Goal: Transaction & Acquisition: Book appointment/travel/reservation

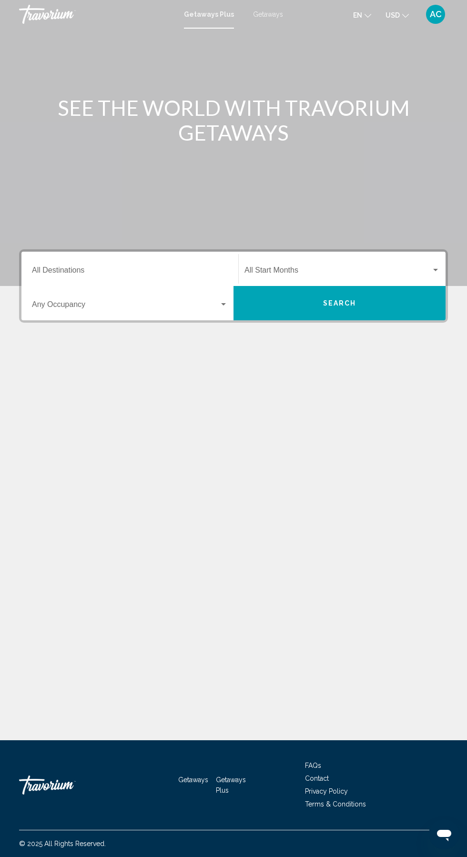
click at [127, 270] on input "Destination All Destinations" at bounding box center [130, 272] width 196 height 9
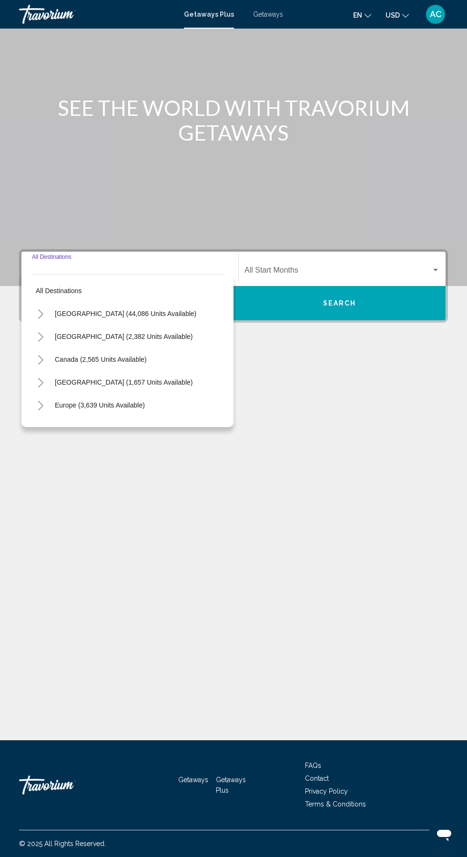
scroll to position [63, 0]
click at [41, 309] on icon "Toggle United States (44,086 units available)" at bounding box center [40, 314] width 7 height 10
click at [45, 373] on button "Toggle California (2,632 units available)" at bounding box center [50, 382] width 19 height 19
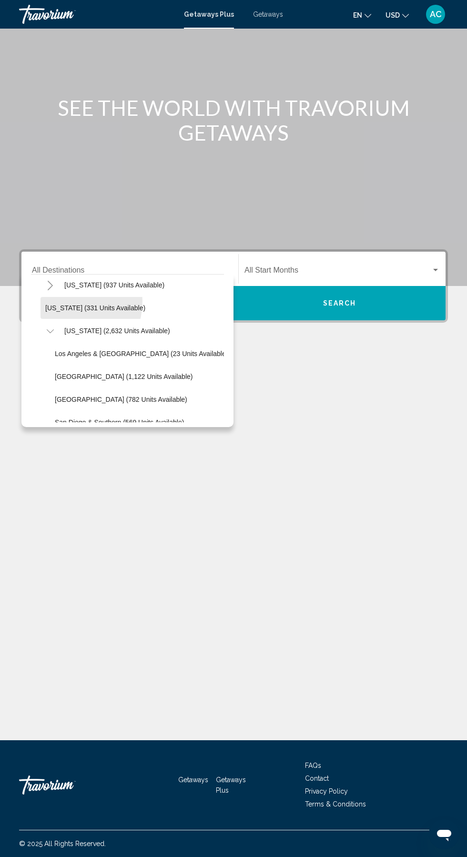
scroll to position [60, 0]
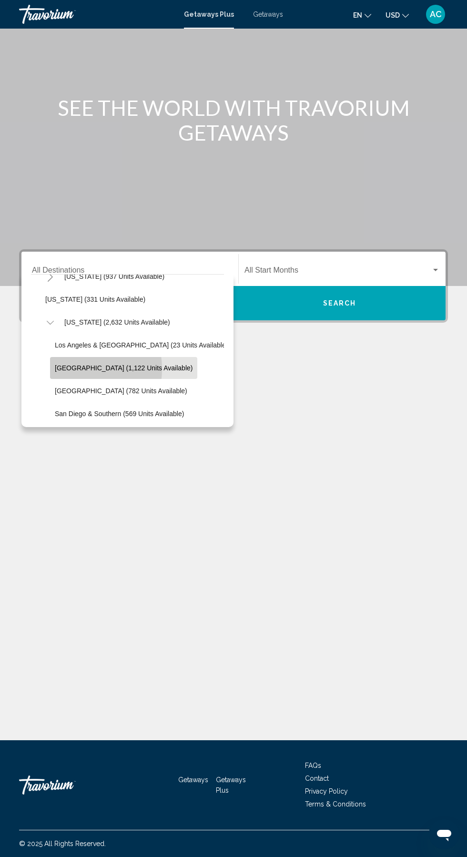
click at [70, 364] on span "[GEOGRAPHIC_DATA] (1,122 units available)" at bounding box center [124, 368] width 138 height 8
type input "**********"
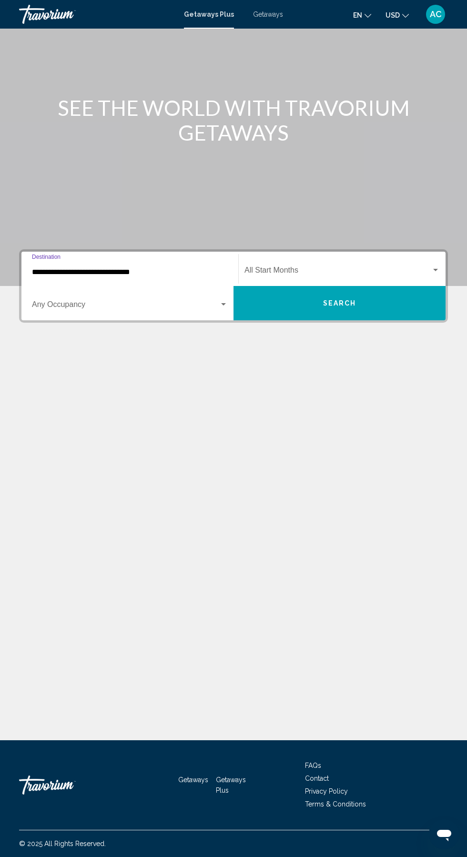
click at [315, 268] on span "Search widget" at bounding box center [338, 272] width 187 height 9
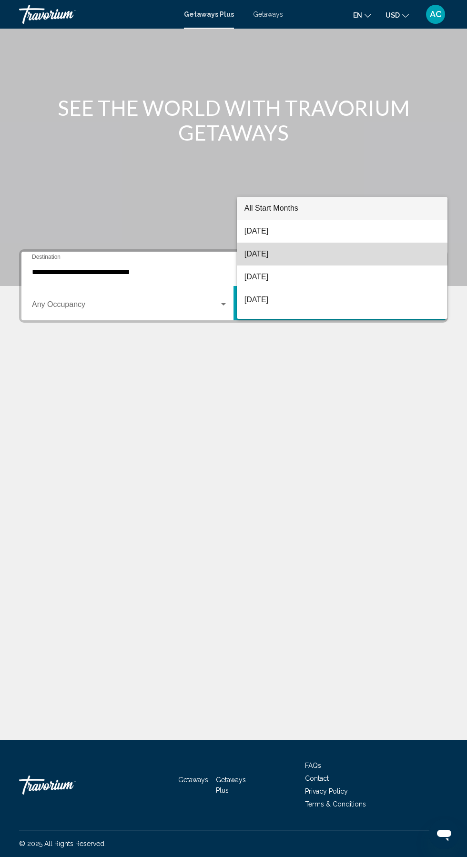
click at [261, 251] on span "[DATE]" at bounding box center [342, 254] width 195 height 23
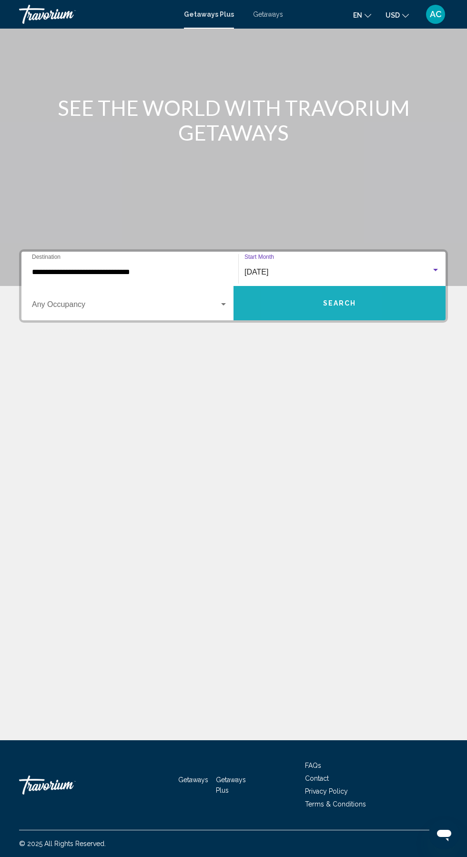
click at [293, 286] on button "Search" at bounding box center [340, 303] width 212 height 34
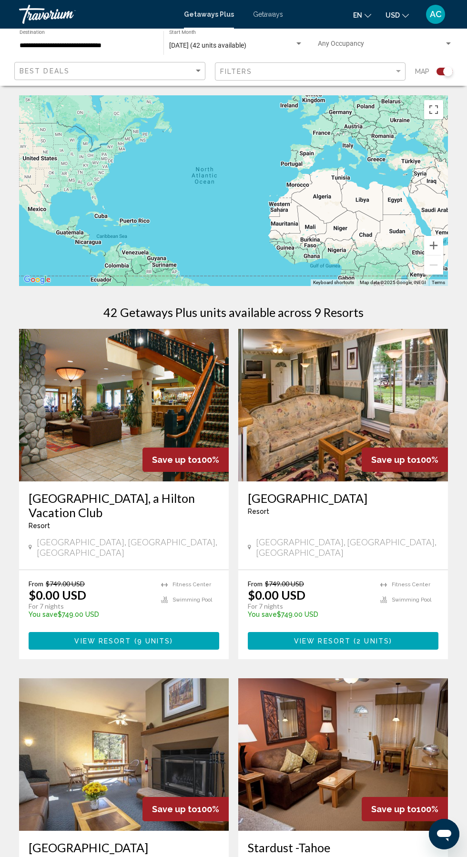
click at [249, 6] on div "Getaways Plus Getaways en English Español Français Italiano Português русский U…" at bounding box center [233, 14] width 467 height 20
click at [265, 14] on span "Getaways" at bounding box center [268, 14] width 30 height 8
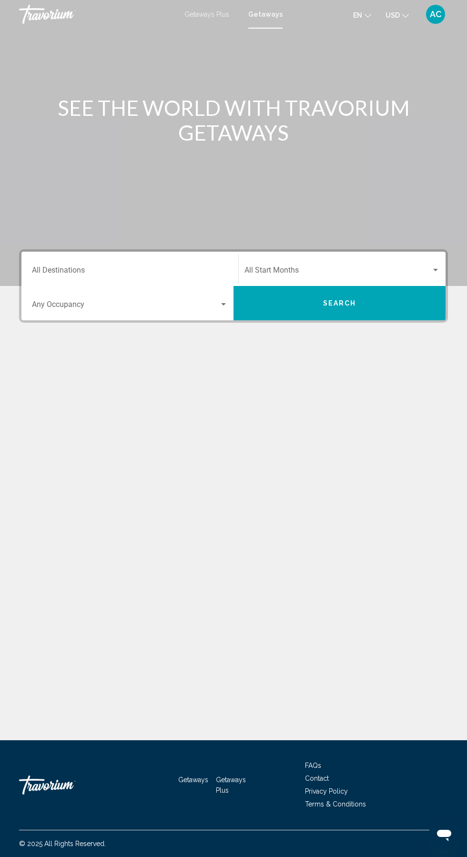
click at [104, 272] on input "Destination All Destinations" at bounding box center [130, 272] width 196 height 9
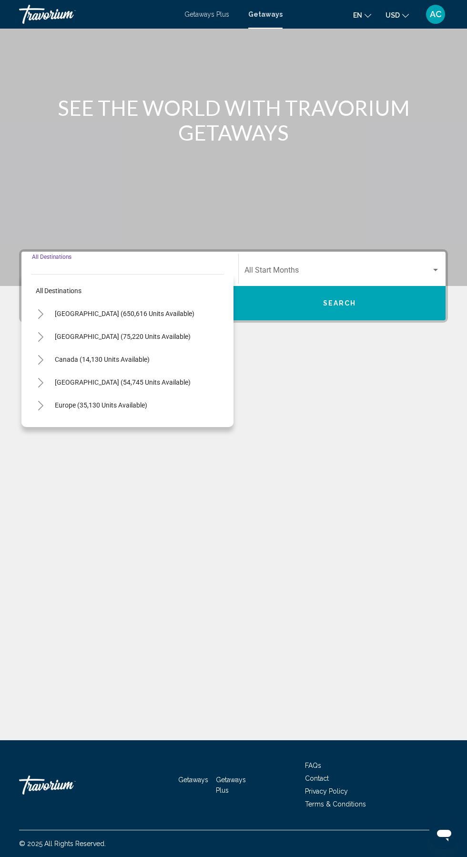
scroll to position [63, 0]
click at [40, 309] on icon "Toggle United States (650,616 units available)" at bounding box center [40, 314] width 7 height 10
click at [50, 378] on icon "Toggle California (73,460 units available)" at bounding box center [50, 383] width 7 height 10
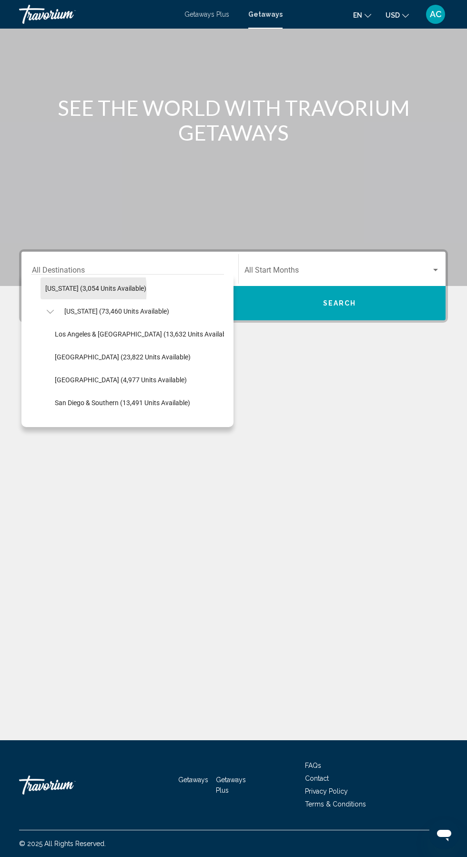
scroll to position [72, 0]
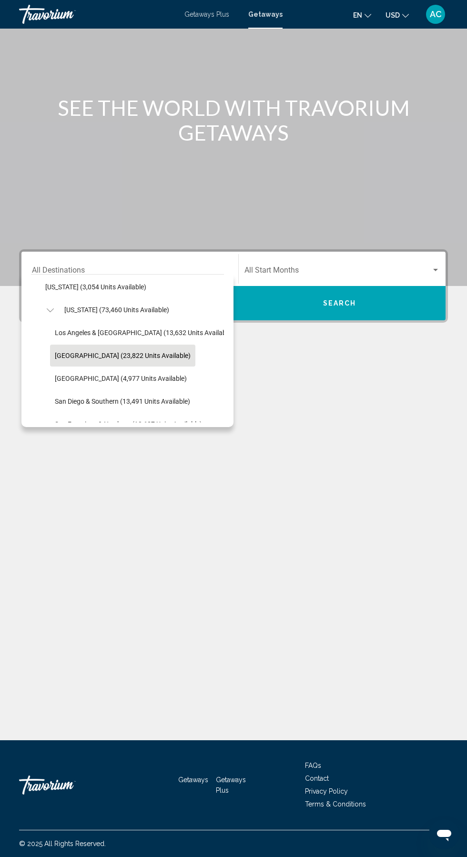
click at [62, 352] on span "[GEOGRAPHIC_DATA] (23,822 units available)" at bounding box center [123, 356] width 136 height 8
type input "**********"
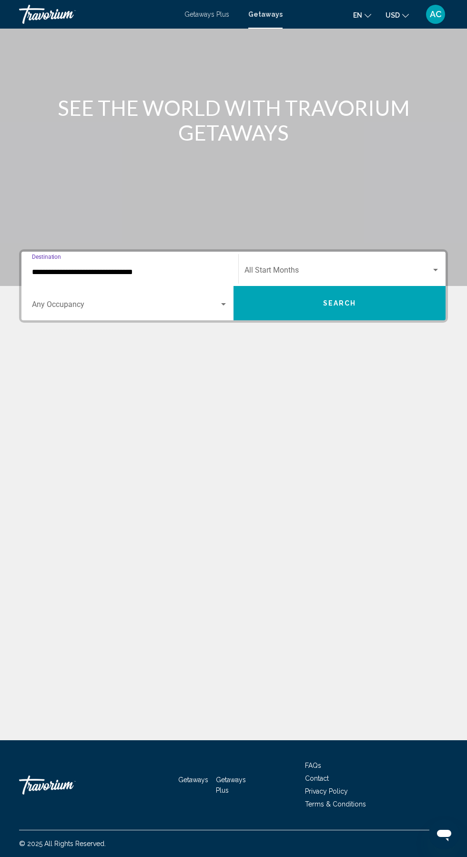
click at [283, 268] on span "Search widget" at bounding box center [338, 272] width 187 height 9
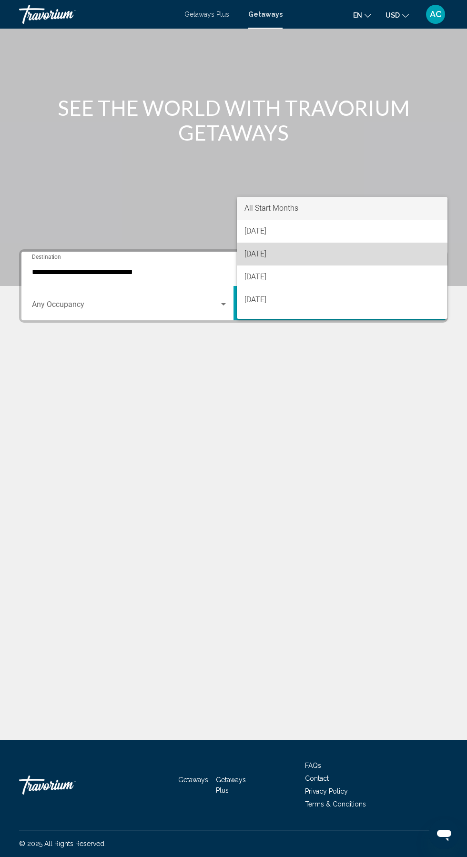
click at [262, 254] on span "[DATE]" at bounding box center [342, 254] width 195 height 23
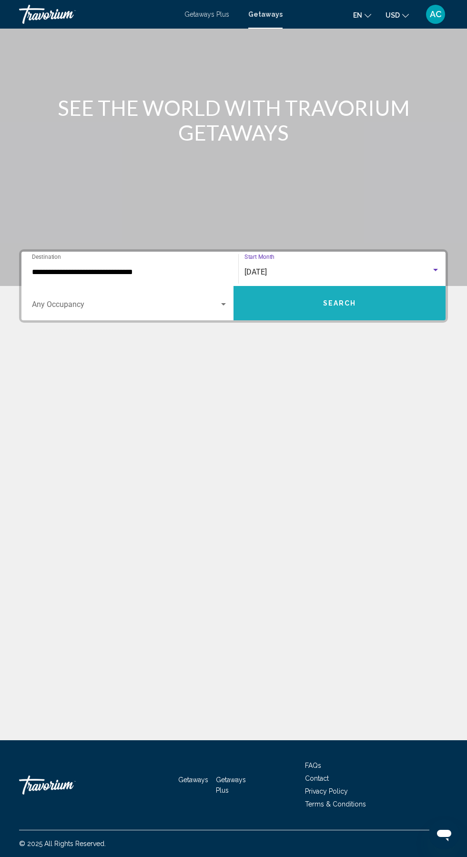
click at [305, 286] on button "Search" at bounding box center [340, 303] width 212 height 34
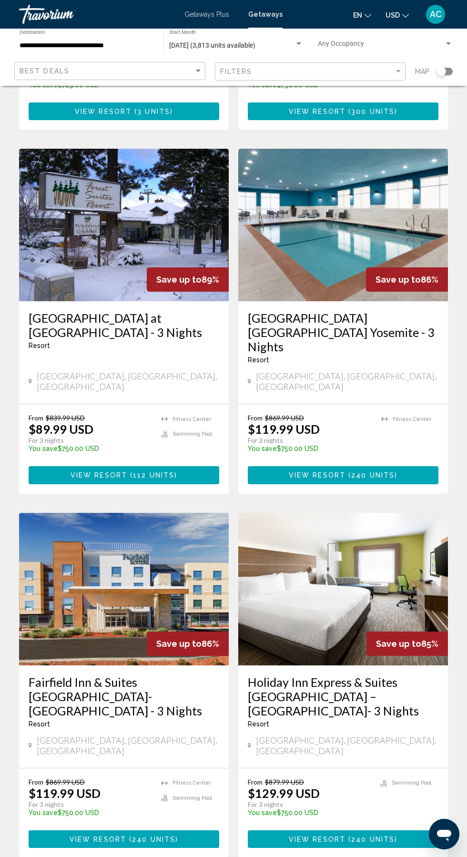
scroll to position [1367, 0]
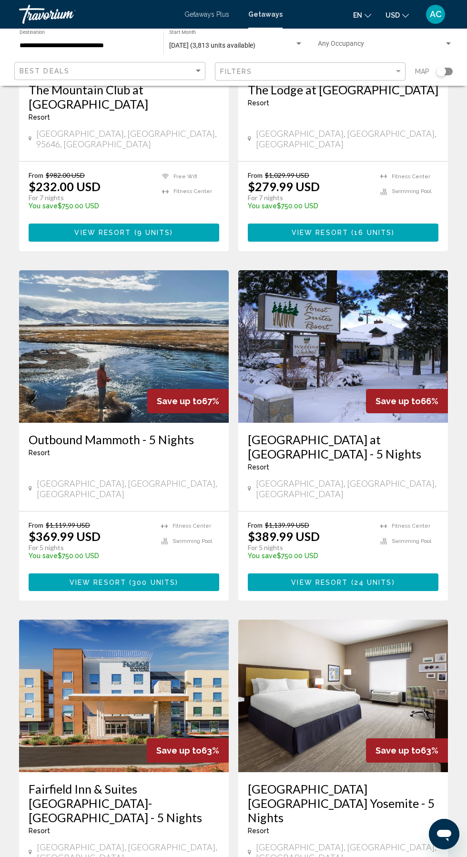
scroll to position [558, 0]
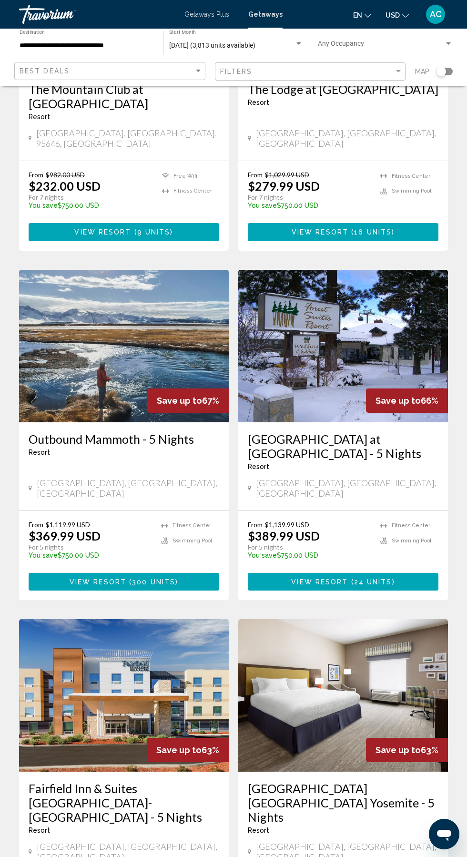
click at [342, 314] on img "Main content" at bounding box center [343, 346] width 210 height 153
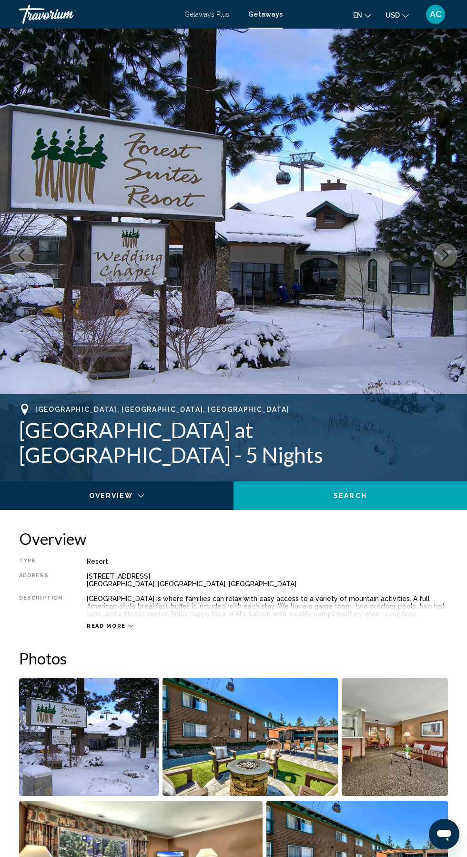
click at [441, 253] on icon "Next image" at bounding box center [445, 254] width 11 height 11
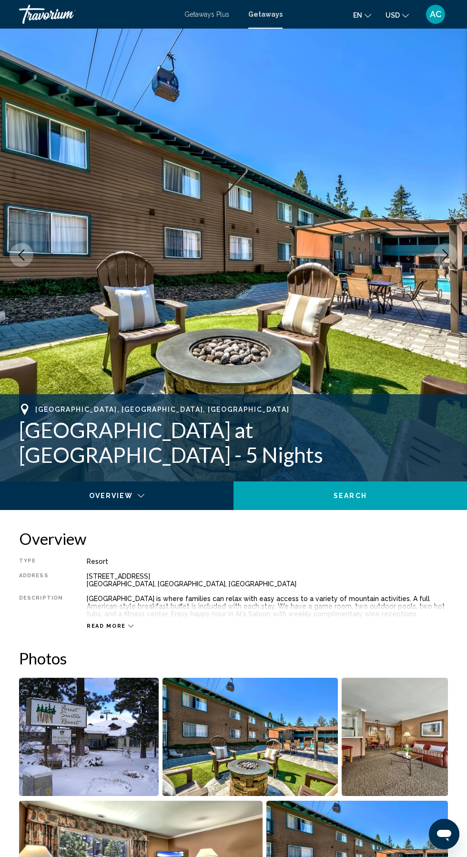
click at [440, 255] on icon "Next image" at bounding box center [445, 254] width 11 height 11
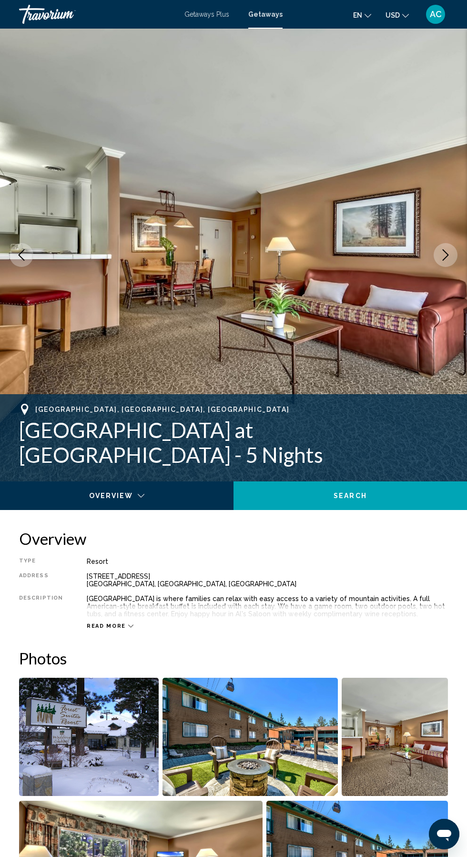
click at [437, 260] on button "Next image" at bounding box center [446, 255] width 24 height 24
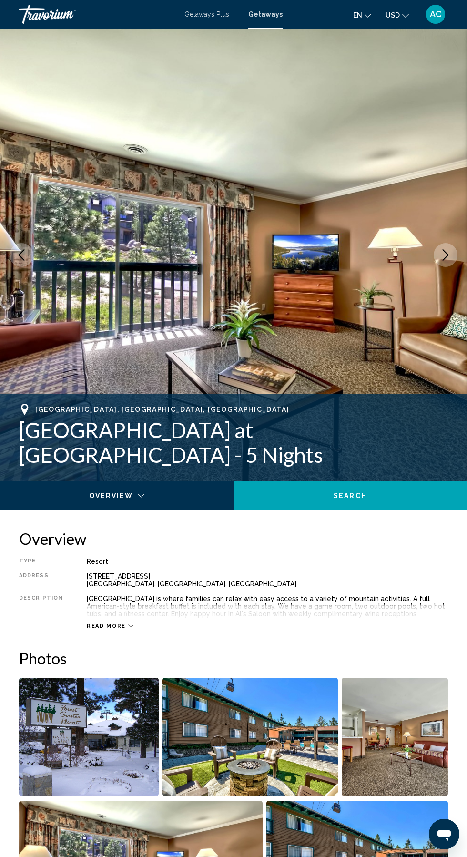
click at [435, 257] on button "Next image" at bounding box center [446, 255] width 24 height 24
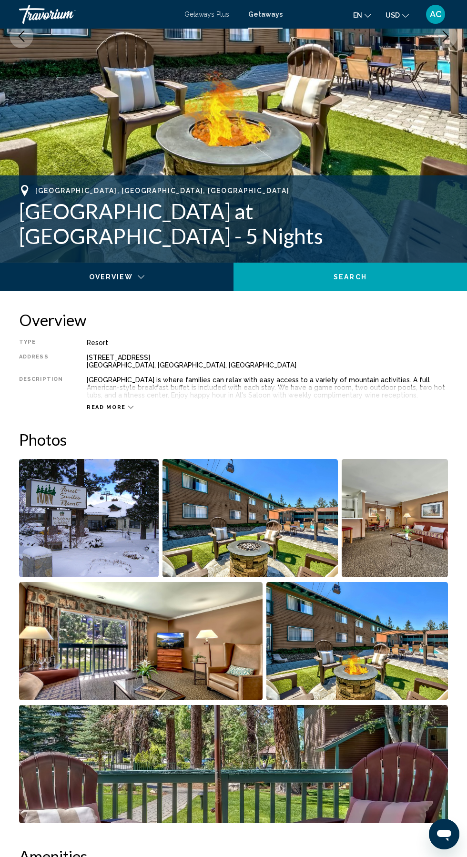
scroll to position [222, 0]
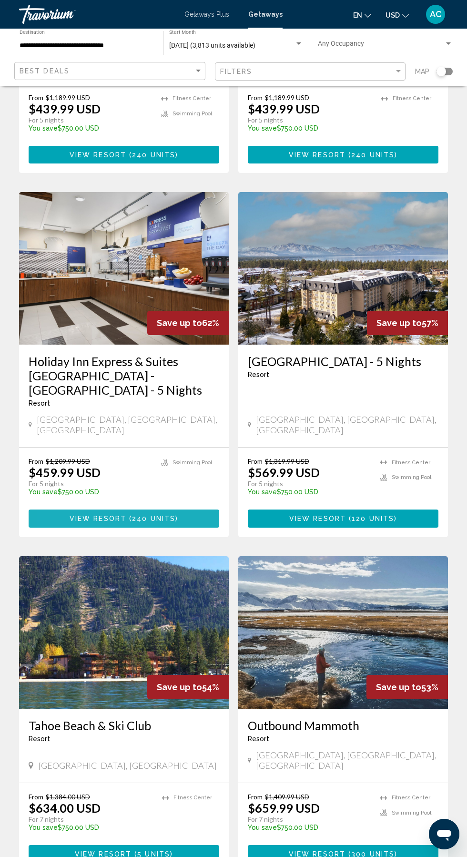
scroll to position [1367, 0]
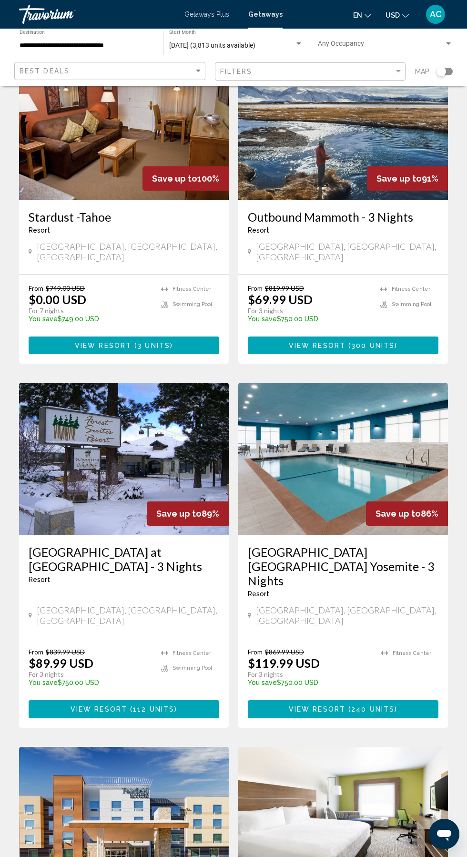
scroll to position [1132, 0]
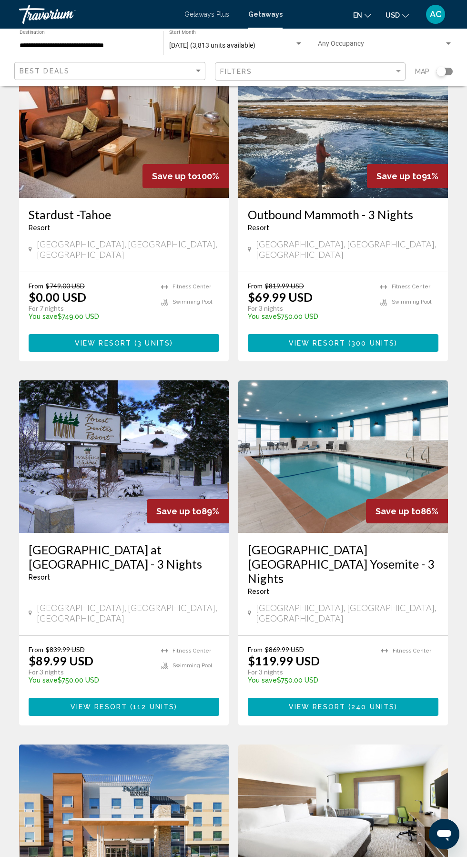
click at [113, 417] on img "Main content" at bounding box center [124, 456] width 210 height 153
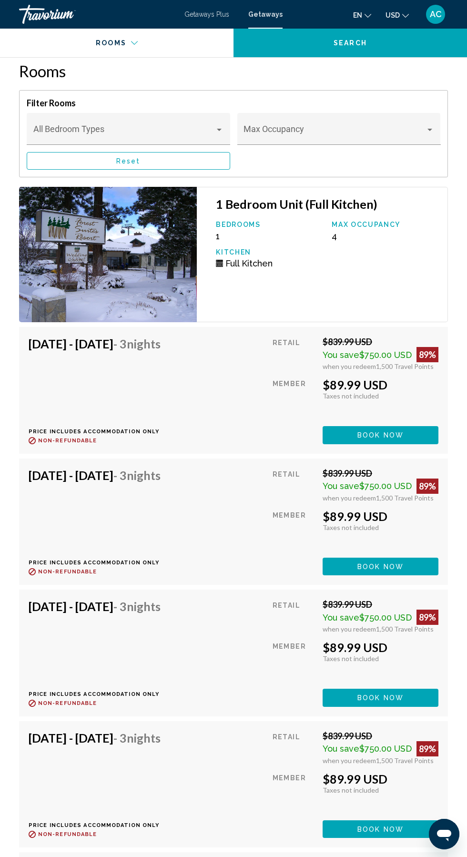
scroll to position [1695, 0]
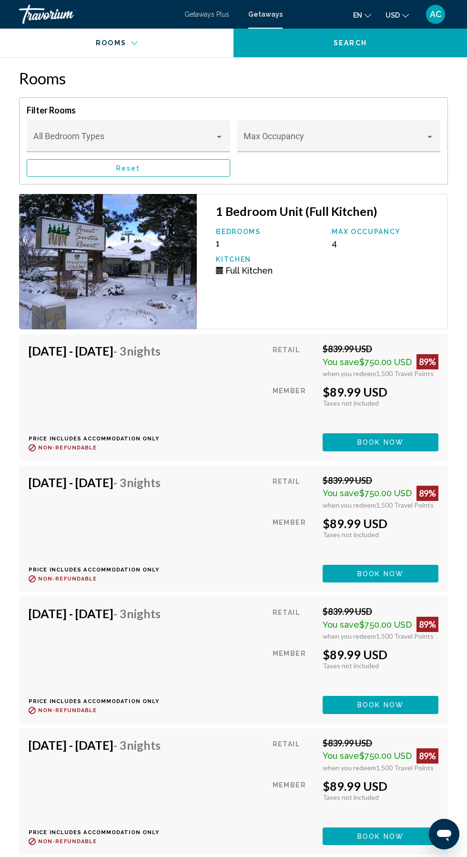
click at [370, 442] on span "Book now" at bounding box center [381, 443] width 46 height 8
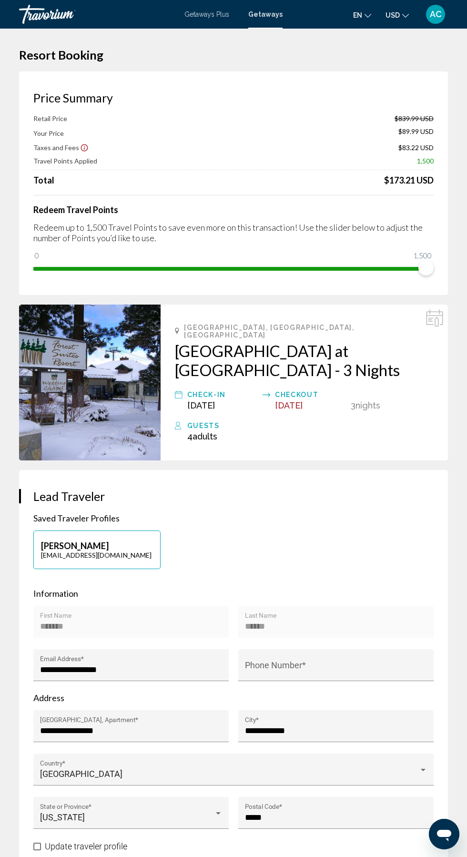
click at [105, 382] on img "Main content" at bounding box center [90, 383] width 142 height 156
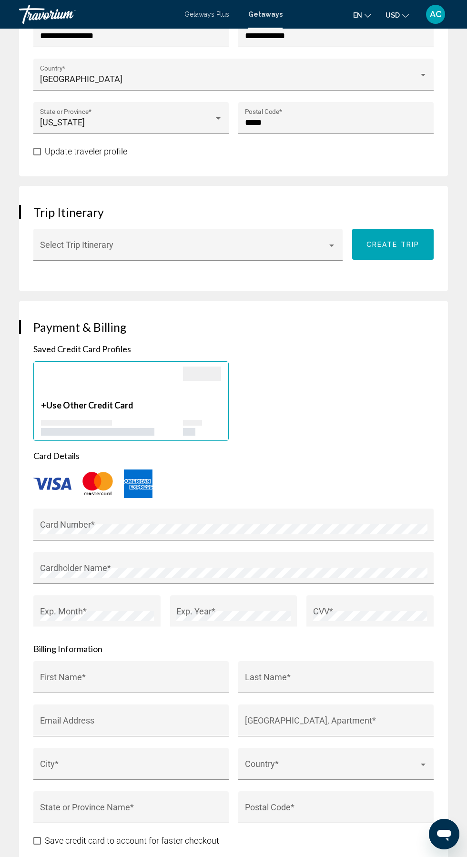
scroll to position [694, 0]
click at [66, 390] on div "Main content" at bounding box center [112, 384] width 142 height 33
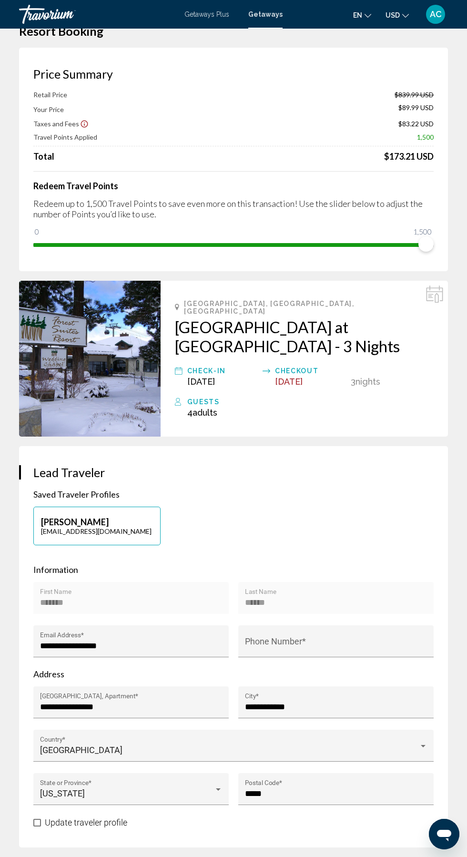
scroll to position [0, 0]
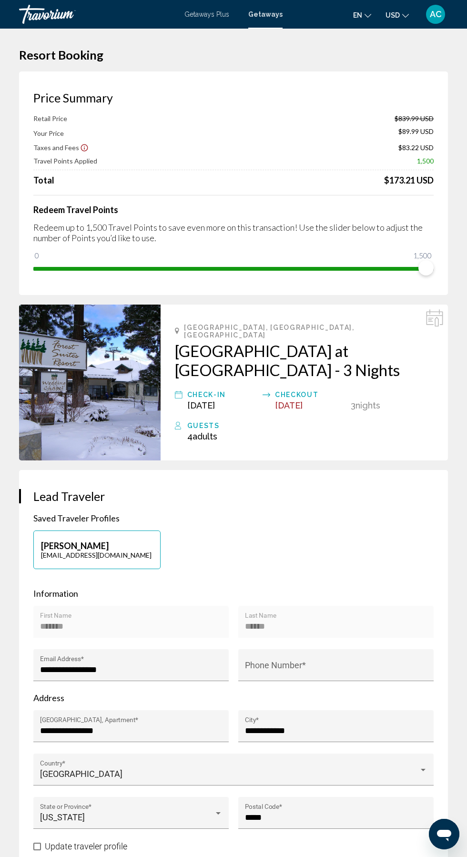
click at [86, 390] on img "Main content" at bounding box center [90, 383] width 142 height 156
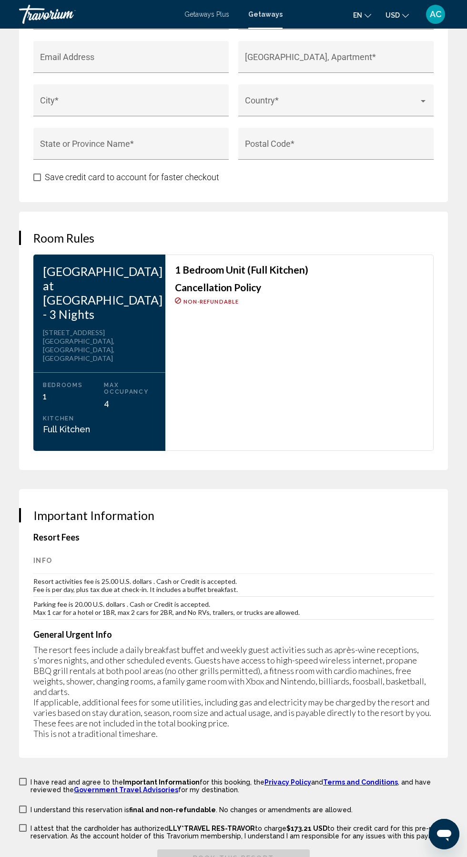
scroll to position [1406, 0]
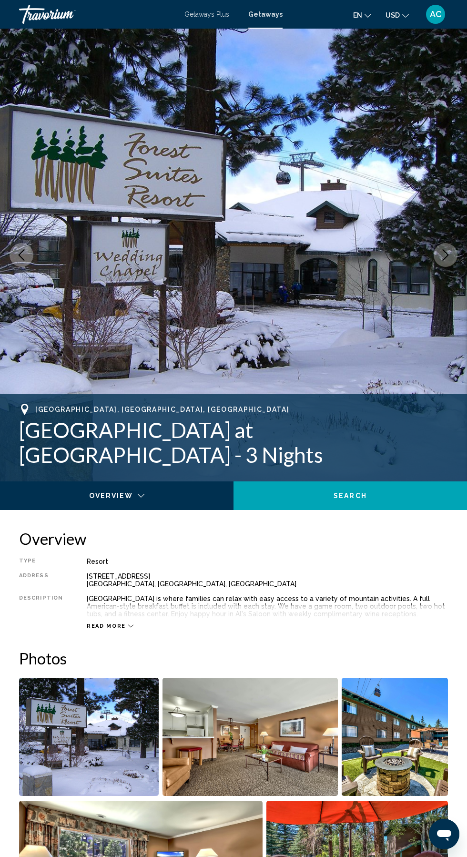
click at [203, 15] on span "Getaways Plus" at bounding box center [207, 14] width 45 height 8
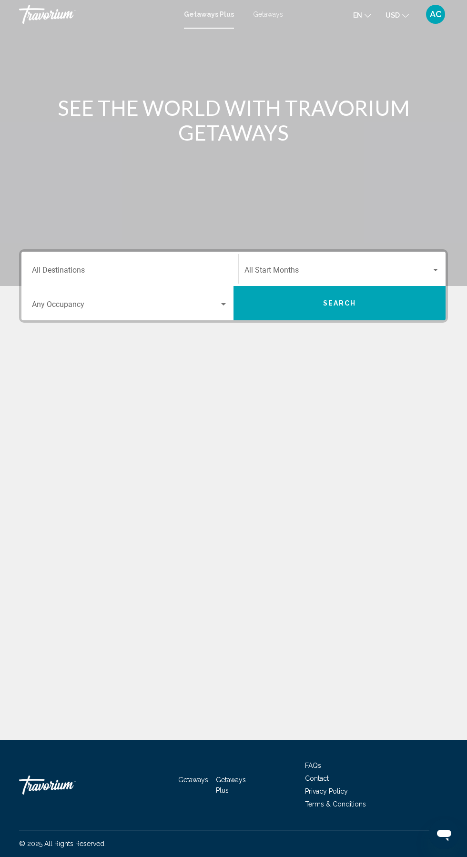
click at [77, 272] on input "Destination All Destinations" at bounding box center [130, 272] width 196 height 9
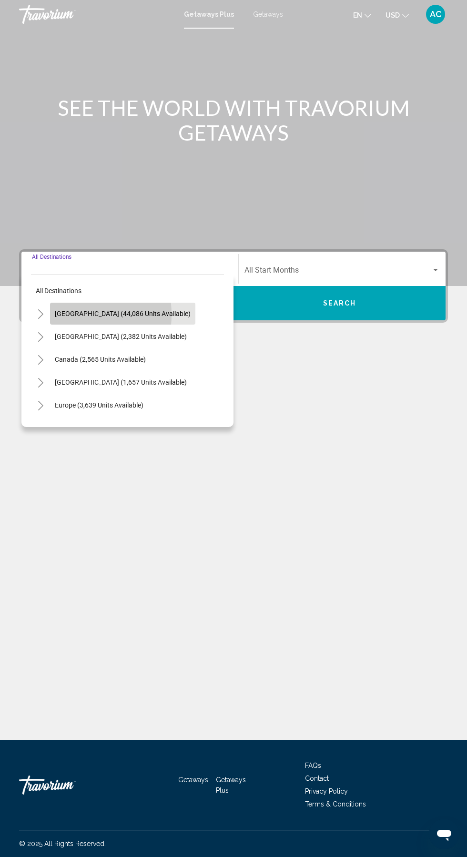
click at [60, 314] on span "[GEOGRAPHIC_DATA] (44,086 units available)" at bounding box center [123, 314] width 136 height 8
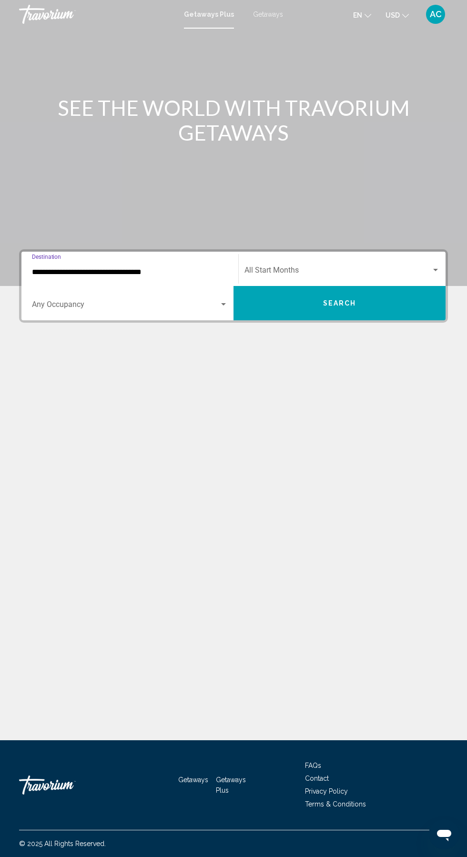
click at [298, 272] on span "Search widget" at bounding box center [338, 272] width 187 height 9
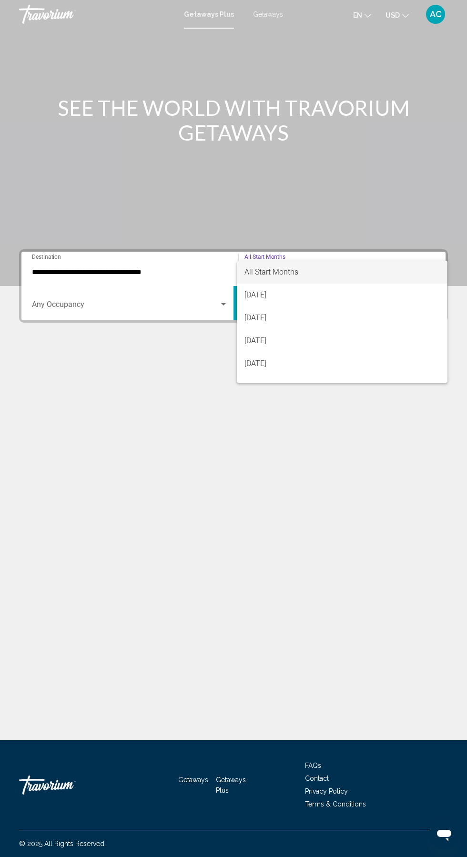
click at [83, 271] on div at bounding box center [233, 428] width 467 height 857
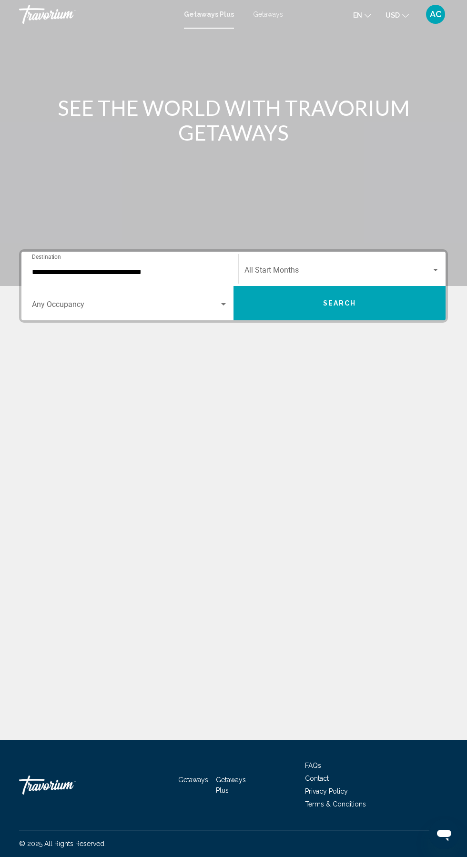
click at [38, 270] on input "**********" at bounding box center [130, 272] width 196 height 9
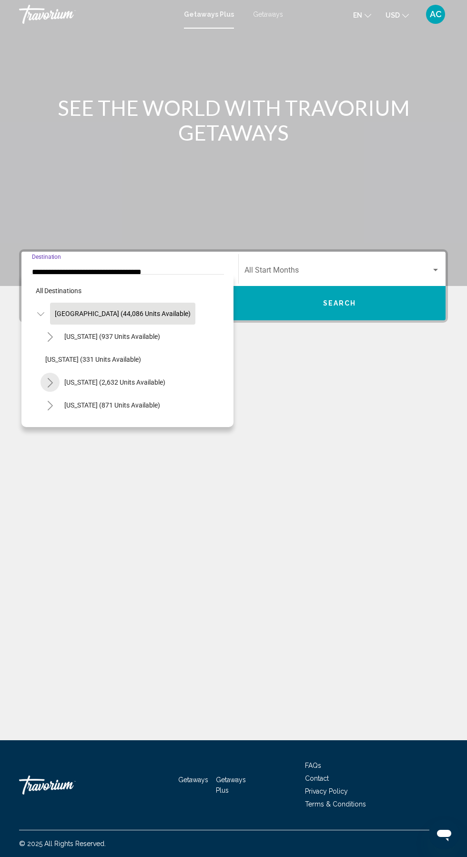
click at [47, 378] on icon "Toggle California (2,632 units available)" at bounding box center [50, 383] width 7 height 10
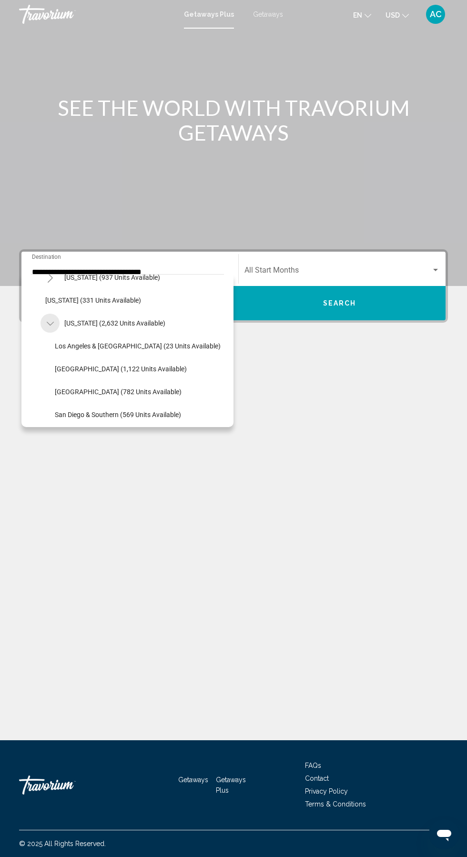
scroll to position [60, 0]
click at [81, 368] on span "[GEOGRAPHIC_DATA] (1,122 units available)" at bounding box center [121, 369] width 132 height 8
type input "**********"
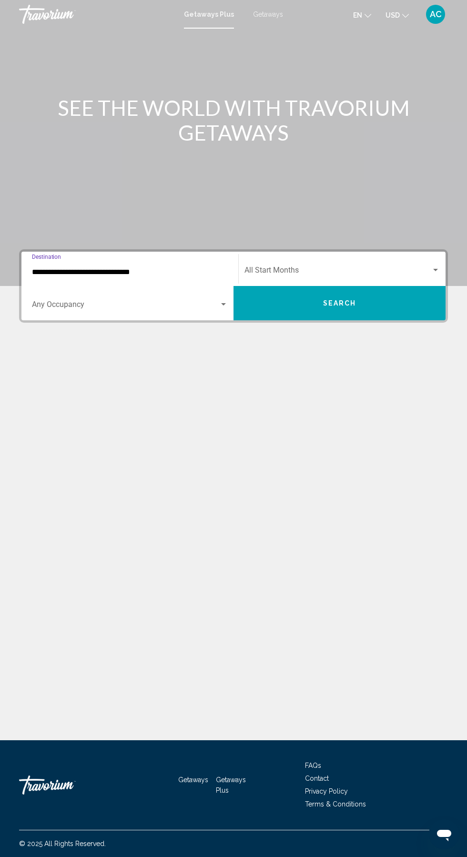
click at [304, 275] on span "Search widget" at bounding box center [338, 272] width 187 height 9
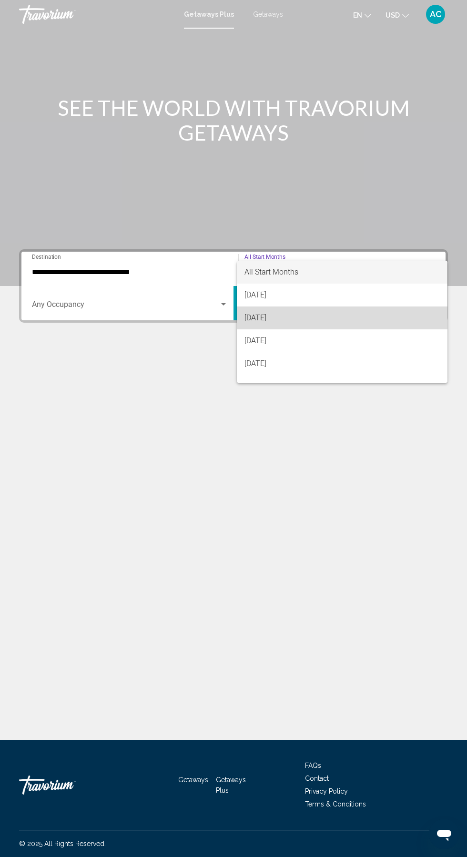
click at [259, 317] on span "[DATE]" at bounding box center [342, 318] width 195 height 23
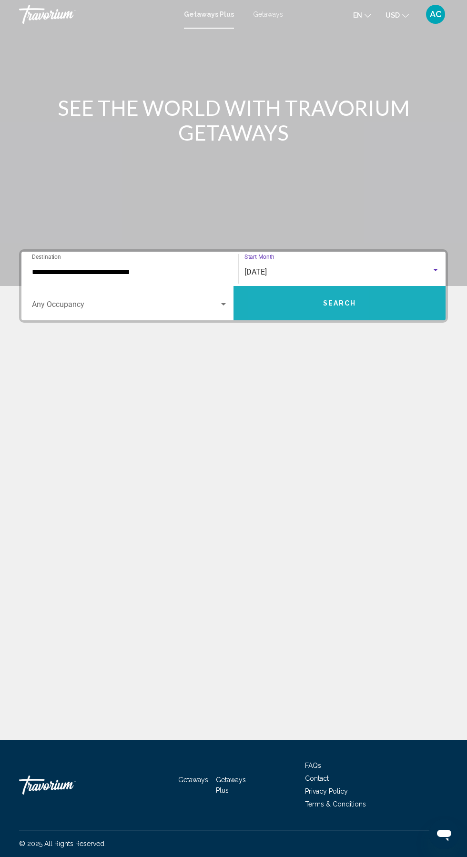
click at [287, 309] on button "Search" at bounding box center [340, 303] width 212 height 34
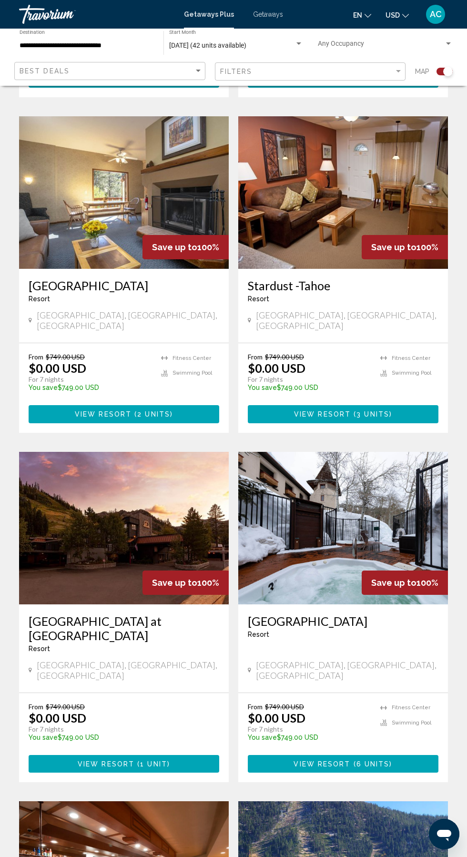
scroll to position [565, 0]
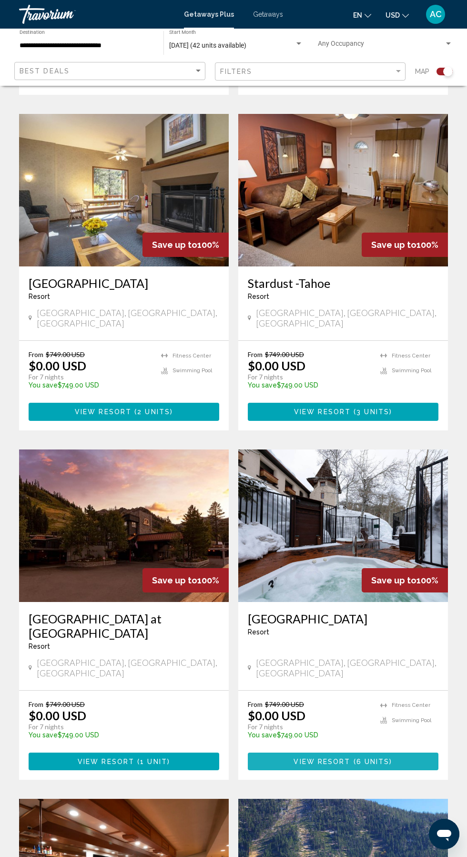
click at [317, 758] on span "View Resort" at bounding box center [322, 762] width 57 height 8
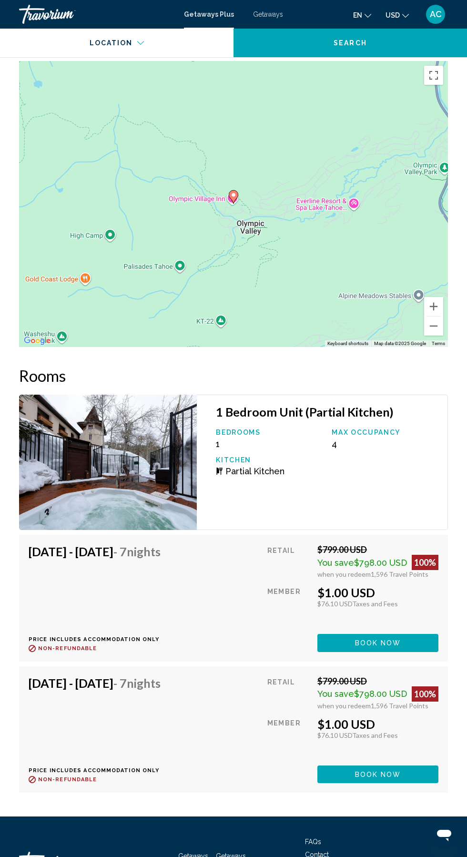
scroll to position [1671, 0]
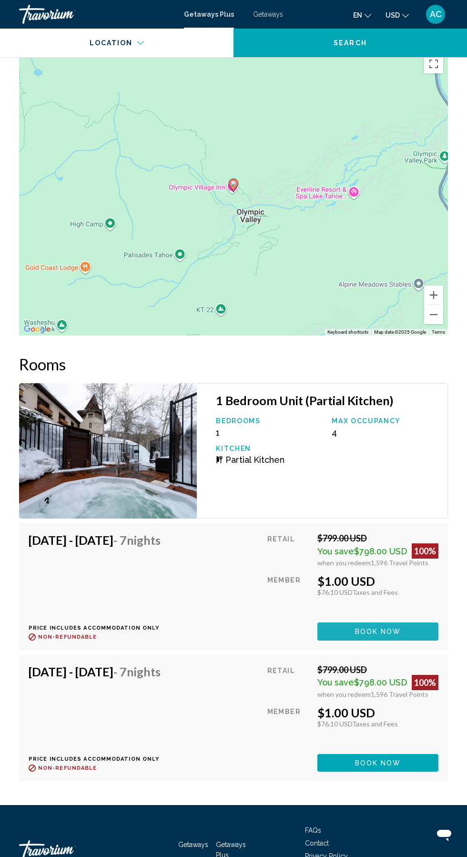
click at [348, 632] on button "Book now" at bounding box center [378, 632] width 121 height 18
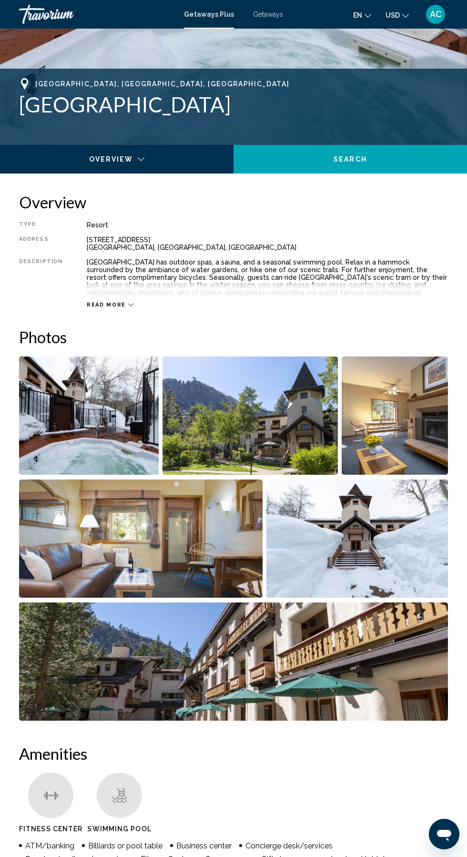
scroll to position [331, 0]
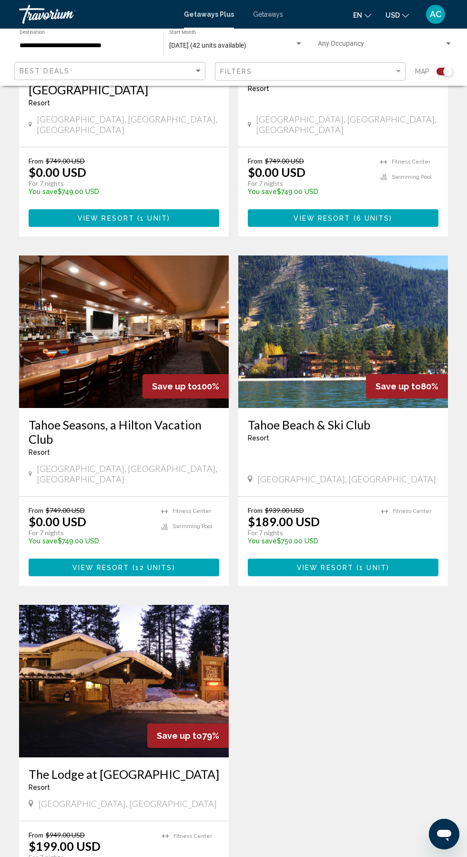
scroll to position [1108, 0]
click at [86, 301] on img "Main content" at bounding box center [124, 332] width 210 height 153
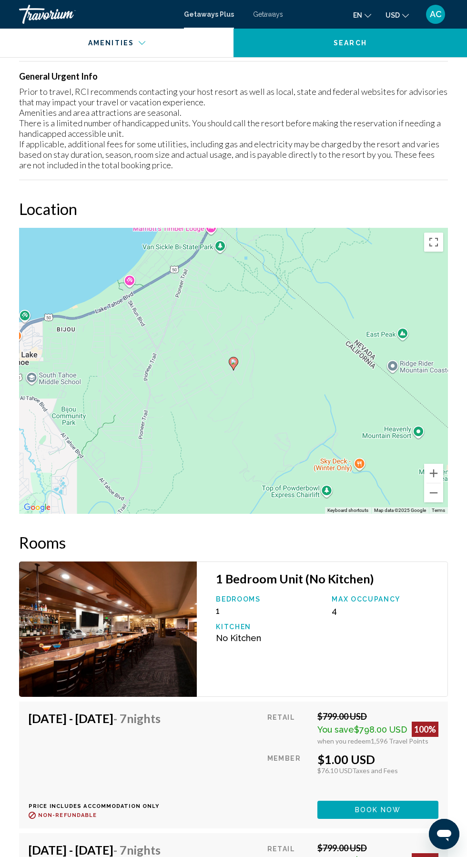
scroll to position [1647, 0]
